Goal: Transaction & Acquisition: Purchase product/service

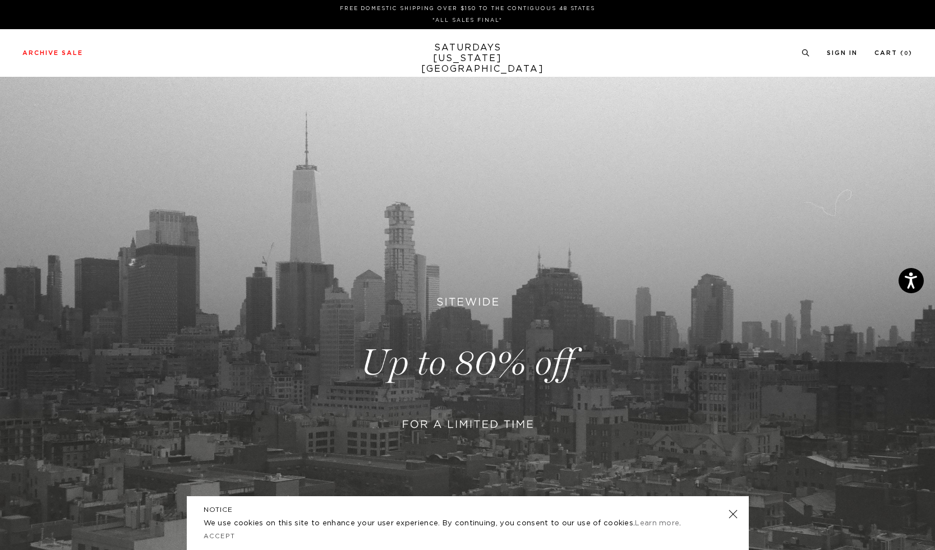
click at [461, 433] on link at bounding box center [467, 363] width 935 height 572
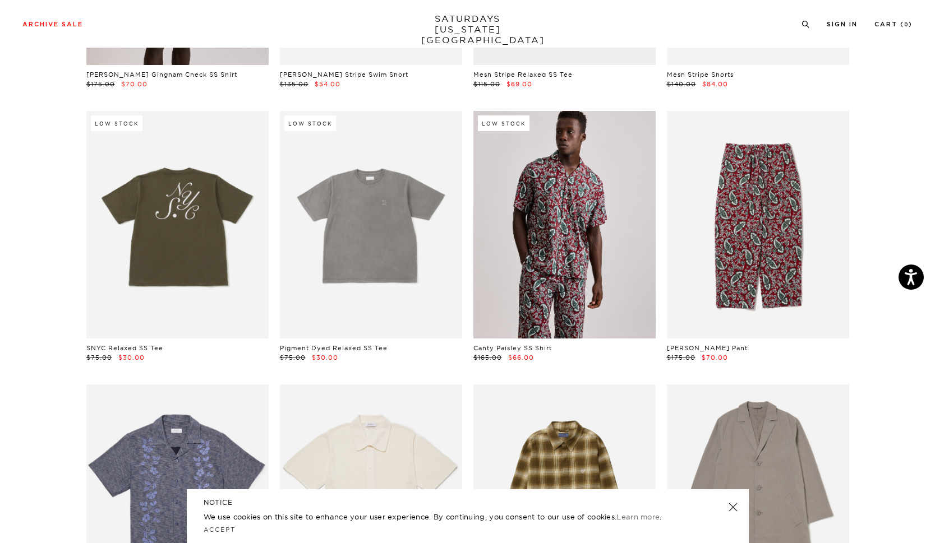
scroll to position [3388, 0]
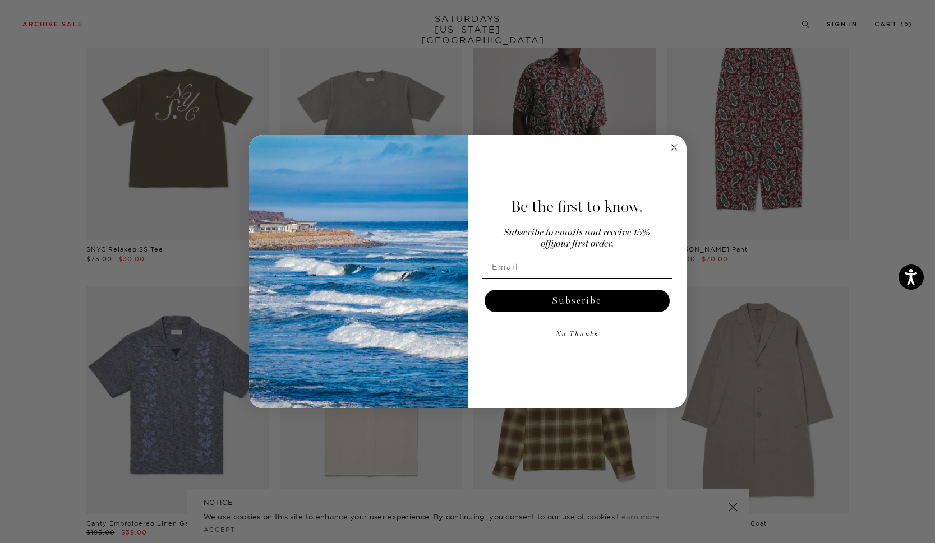
click at [676, 150] on icon "Close dialog" at bounding box center [674, 148] width 6 height 6
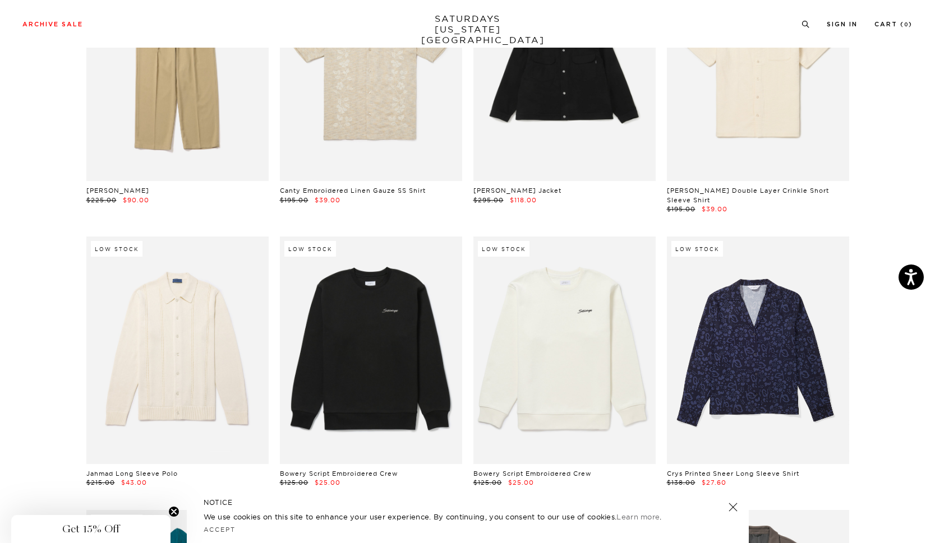
scroll to position [7554, 0]
click at [417, 203] on div "$195.00 $39.00" at bounding box center [371, 200] width 182 height 10
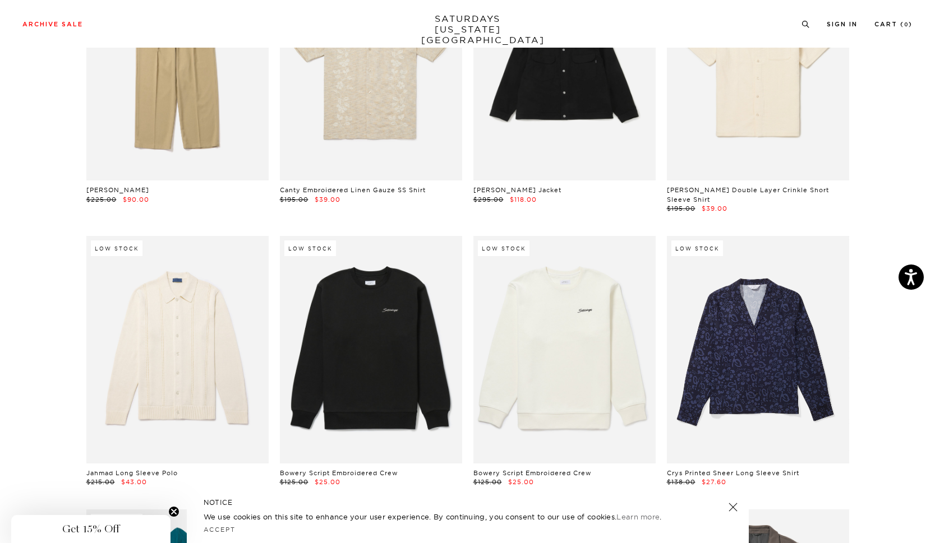
click at [417, 203] on div "$195.00 $39.00" at bounding box center [371, 200] width 182 height 10
click at [420, 198] on div "$195.00 $39.00" at bounding box center [371, 200] width 182 height 10
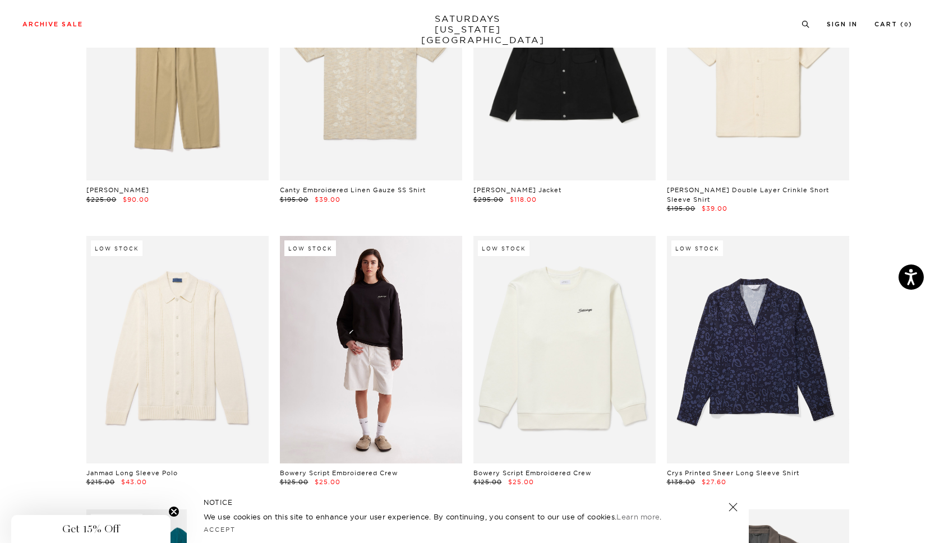
scroll to position [7554, 1]
click at [407, 236] on link at bounding box center [371, 350] width 182 height 228
